Goal: Task Accomplishment & Management: Manage account settings

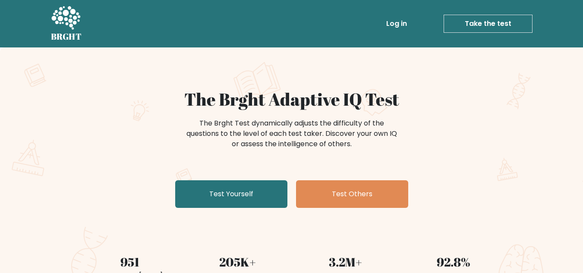
click at [395, 21] on link "Log in" at bounding box center [397, 23] width 28 height 17
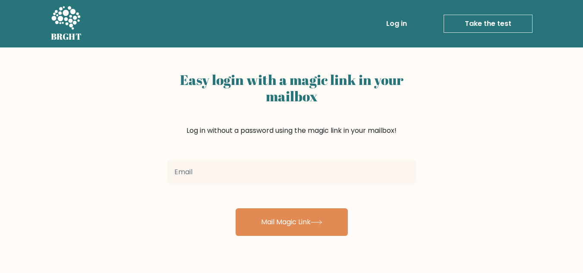
click at [264, 171] on input "email" at bounding box center [291, 172] width 248 height 24
type input "[EMAIL_ADDRESS][DOMAIN_NAME]"
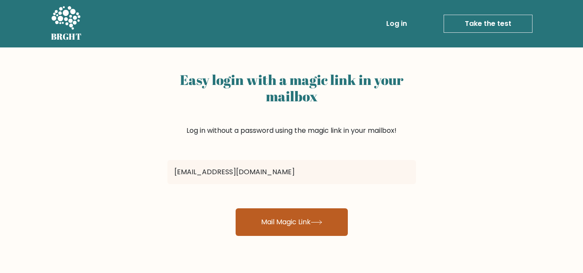
click at [286, 218] on button "Mail Magic Link" at bounding box center [292, 222] width 112 height 28
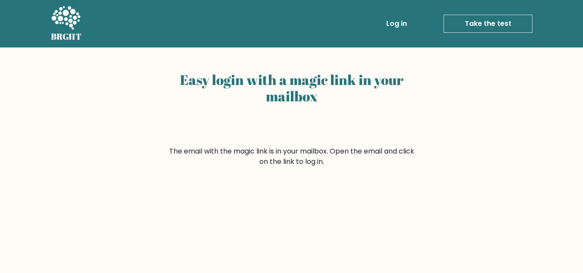
click at [405, 21] on link "Log in" at bounding box center [397, 23] width 28 height 17
